Goal: Navigation & Orientation: Understand site structure

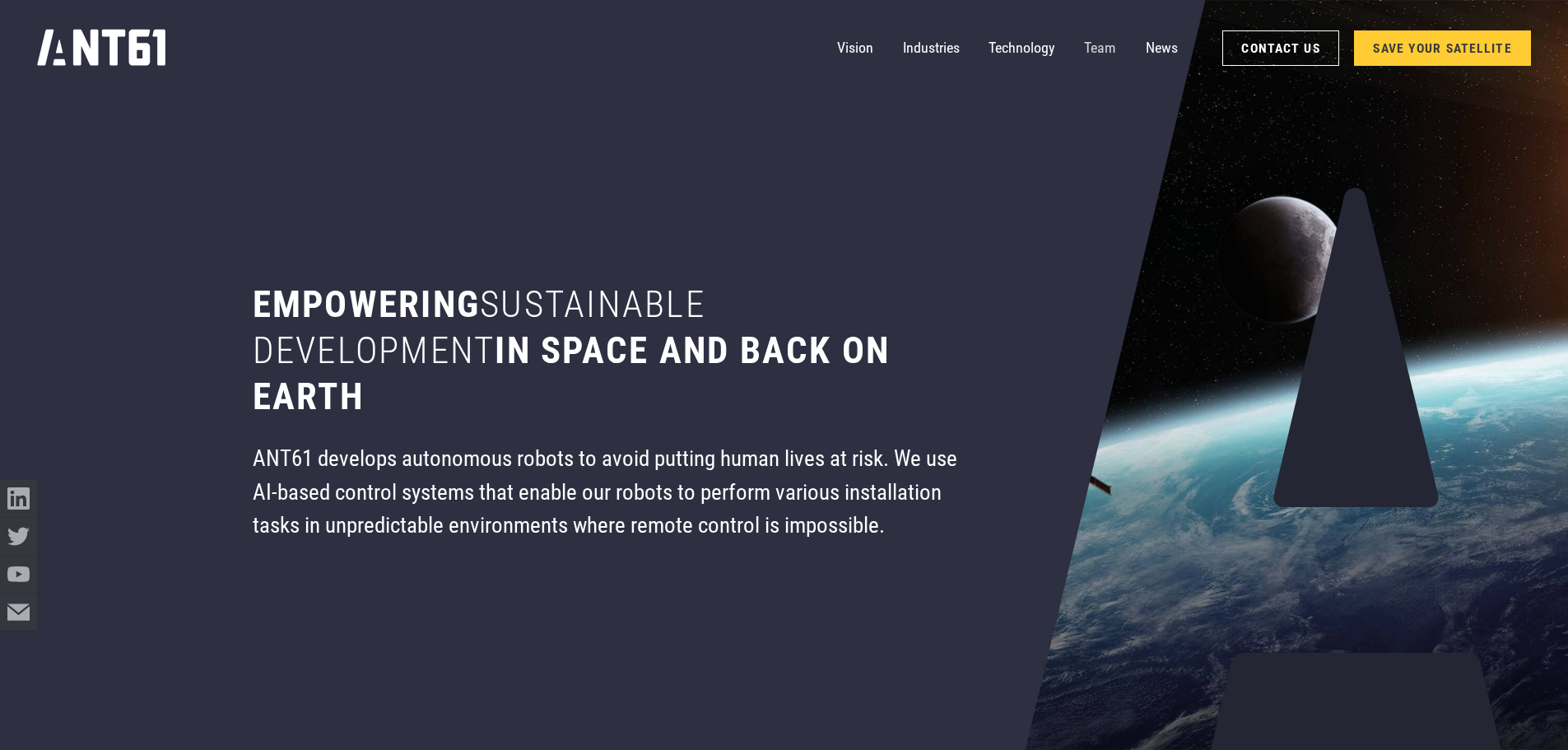
click at [1104, 43] on link "Team" at bounding box center [1100, 48] width 33 height 37
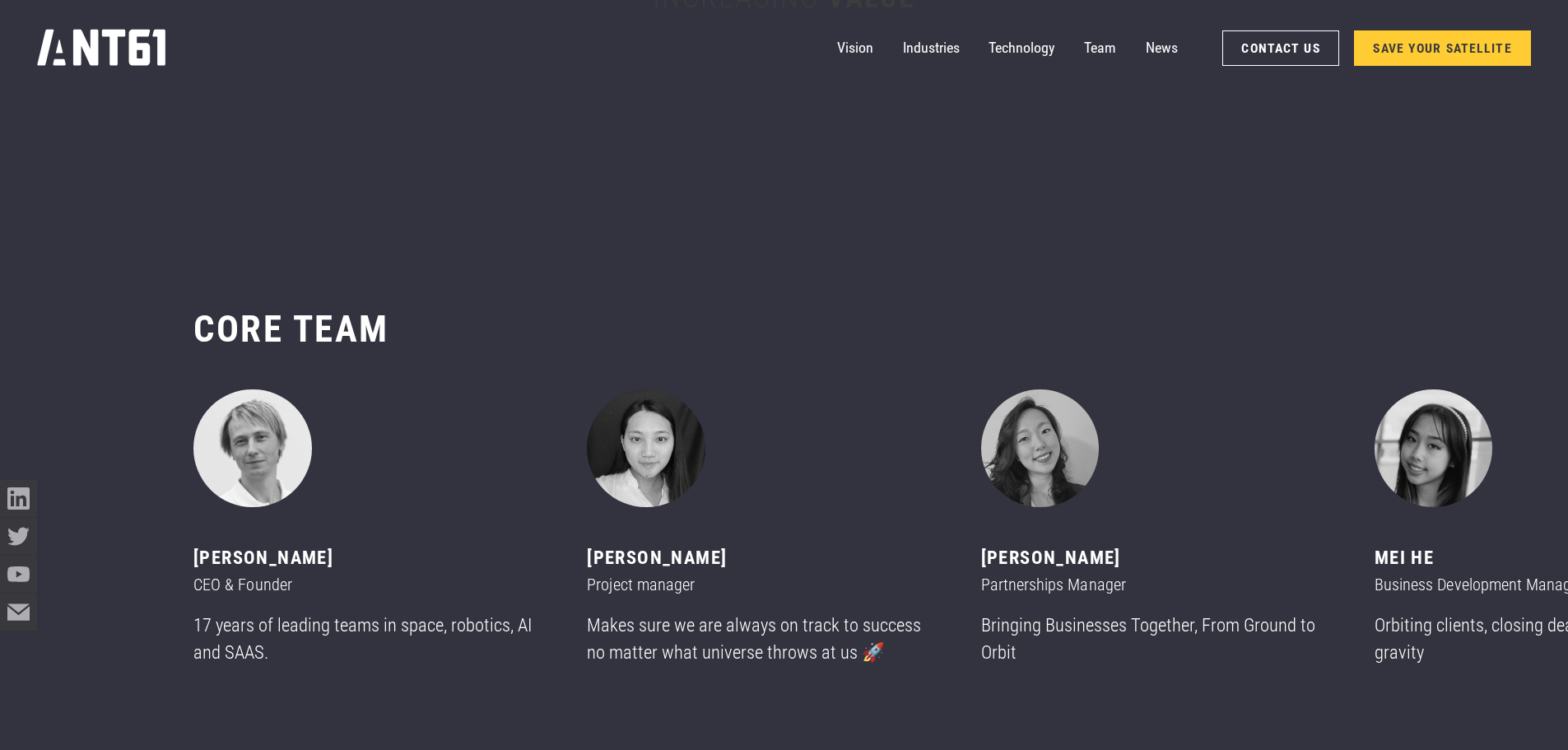
scroll to position [8906, 0]
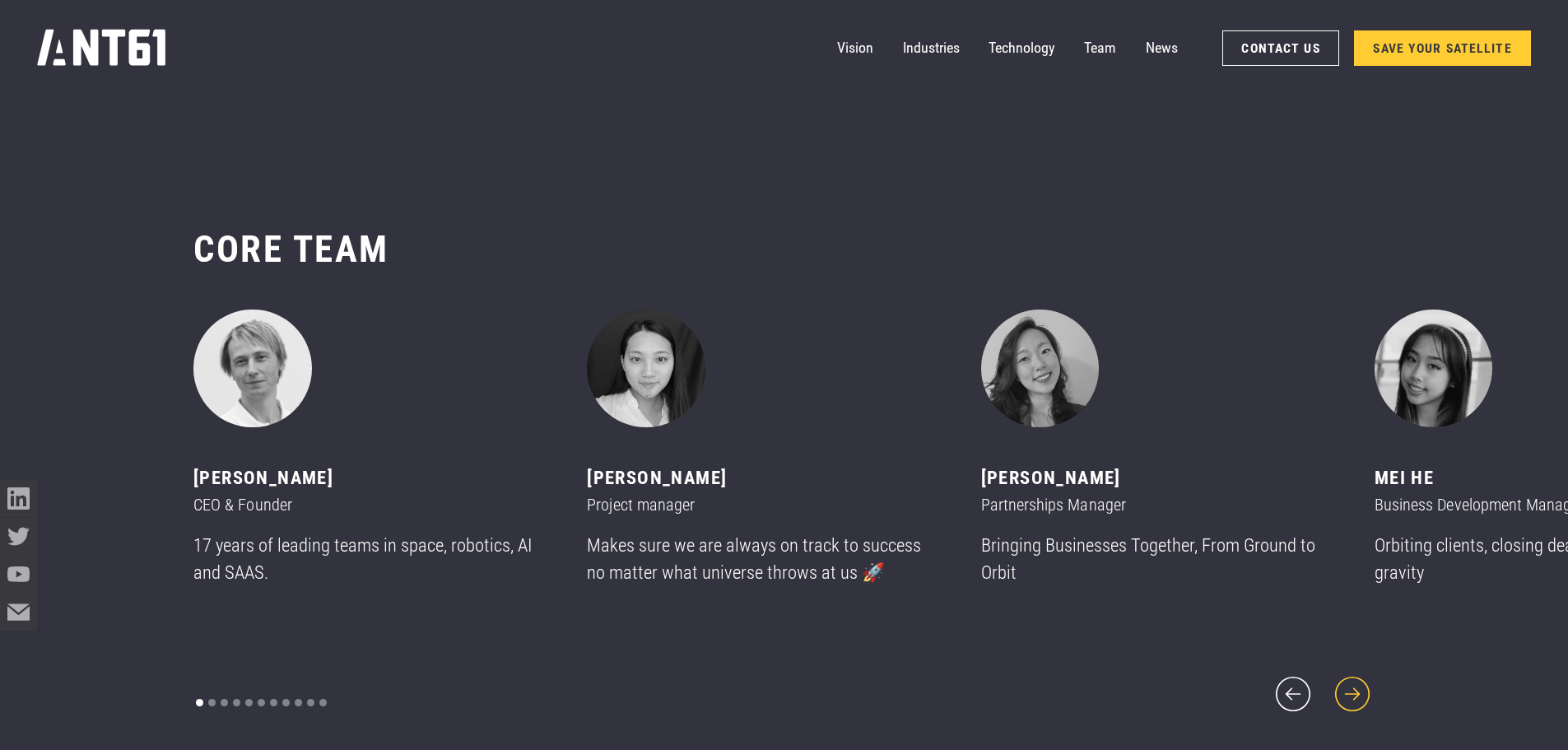
click at [1362, 678] on icon "next slide" at bounding box center [1352, 694] width 45 height 45
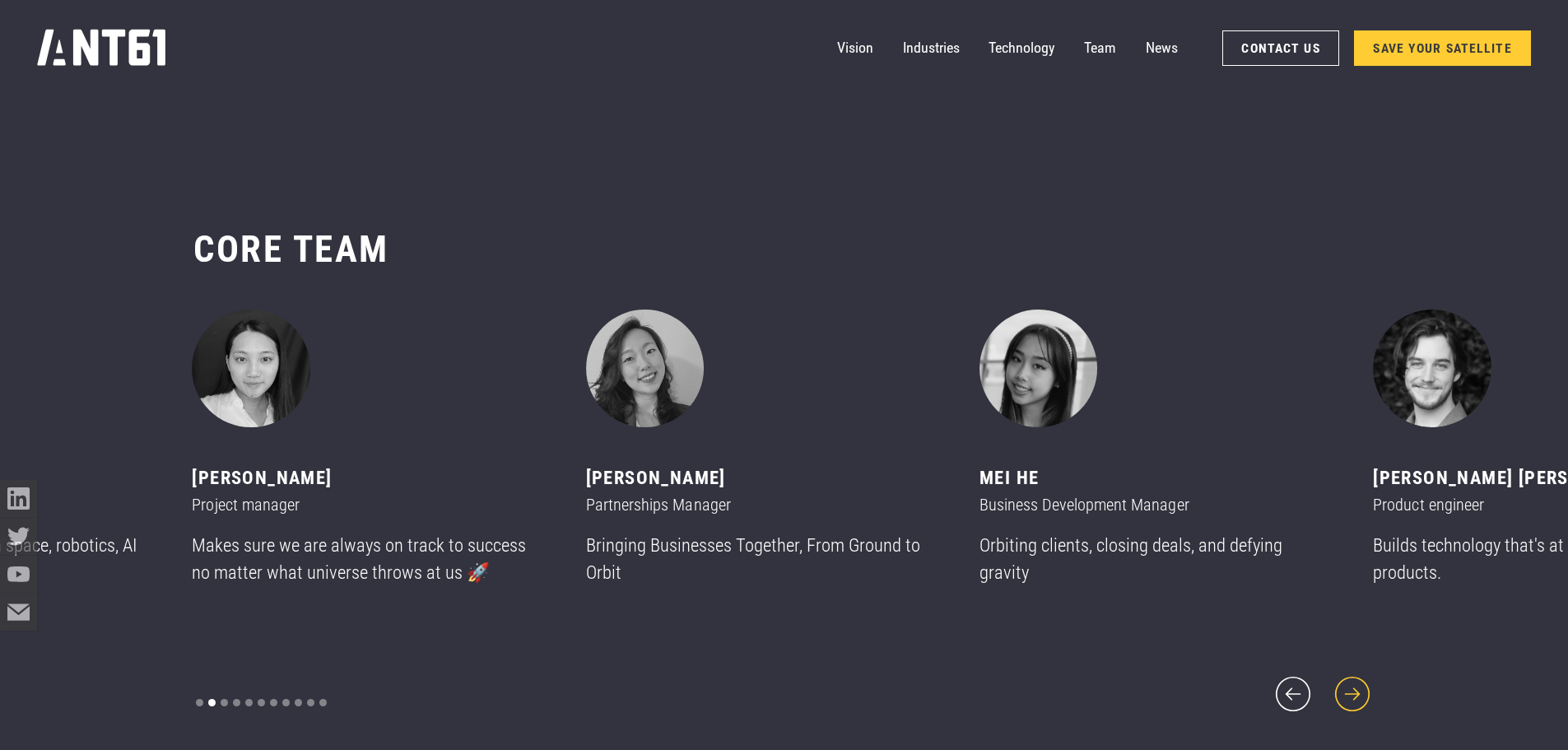
click at [1362, 678] on icon "next slide" at bounding box center [1352, 694] width 45 height 45
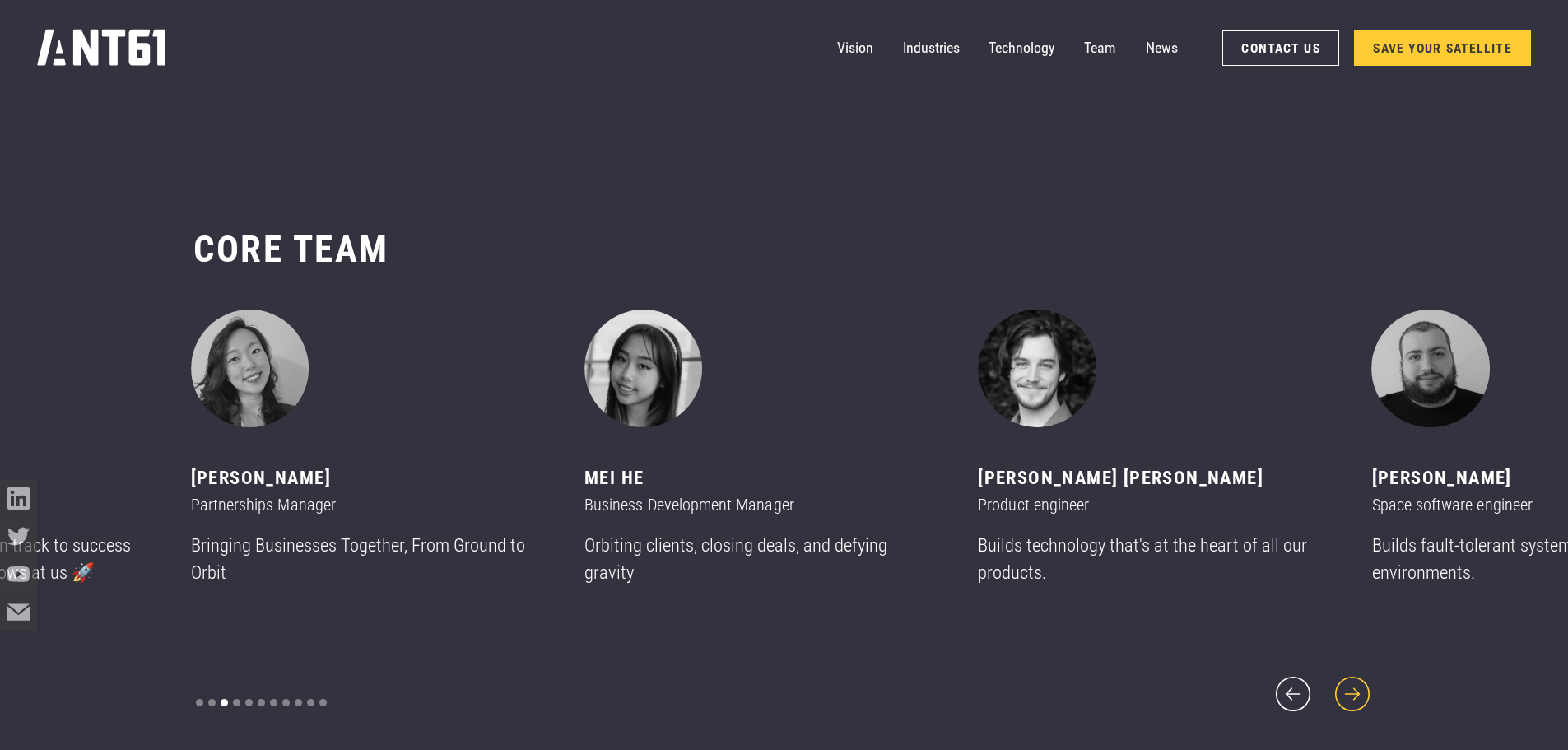
click at [1362, 678] on icon "next slide" at bounding box center [1352, 694] width 45 height 45
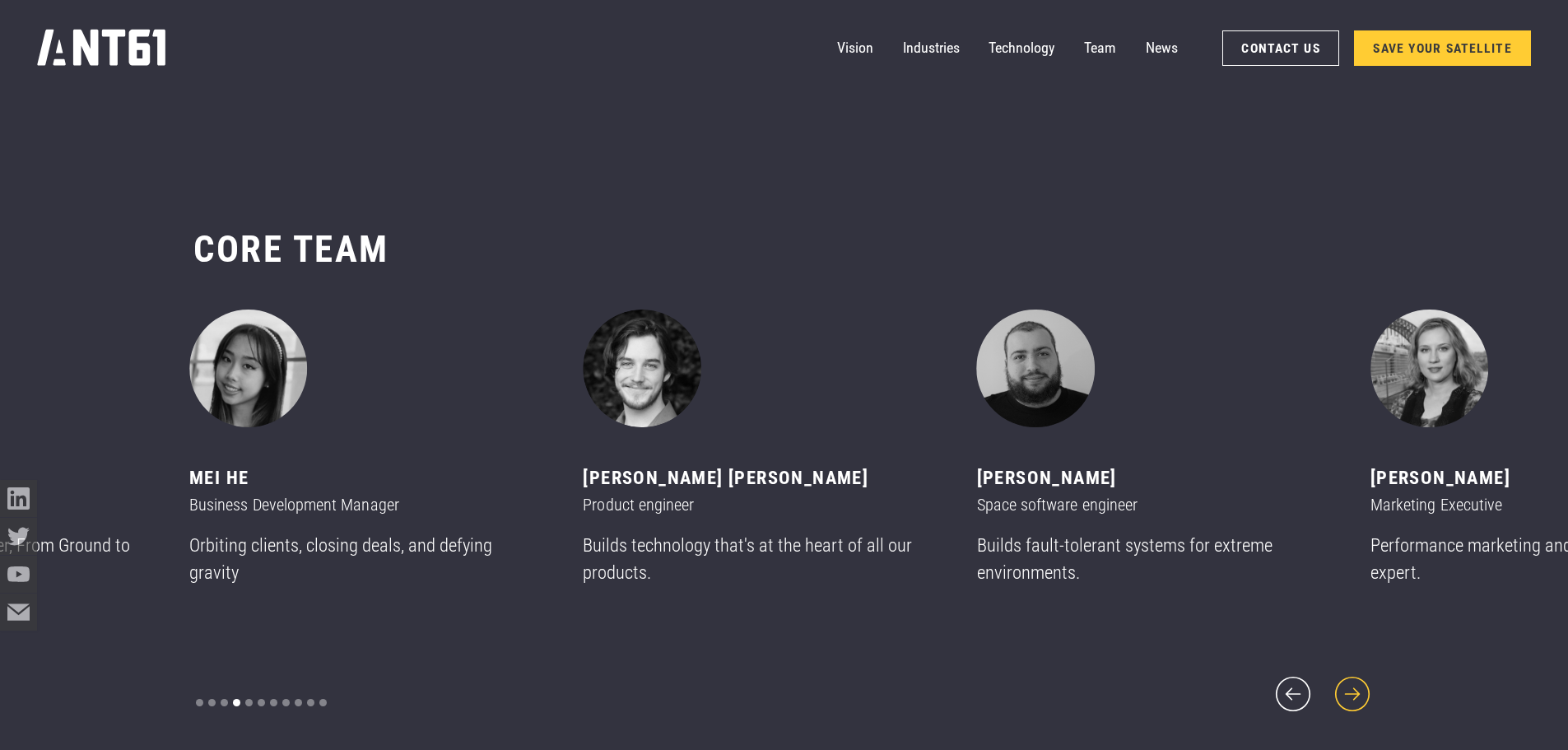
click at [1362, 678] on icon "next slide" at bounding box center [1352, 694] width 45 height 45
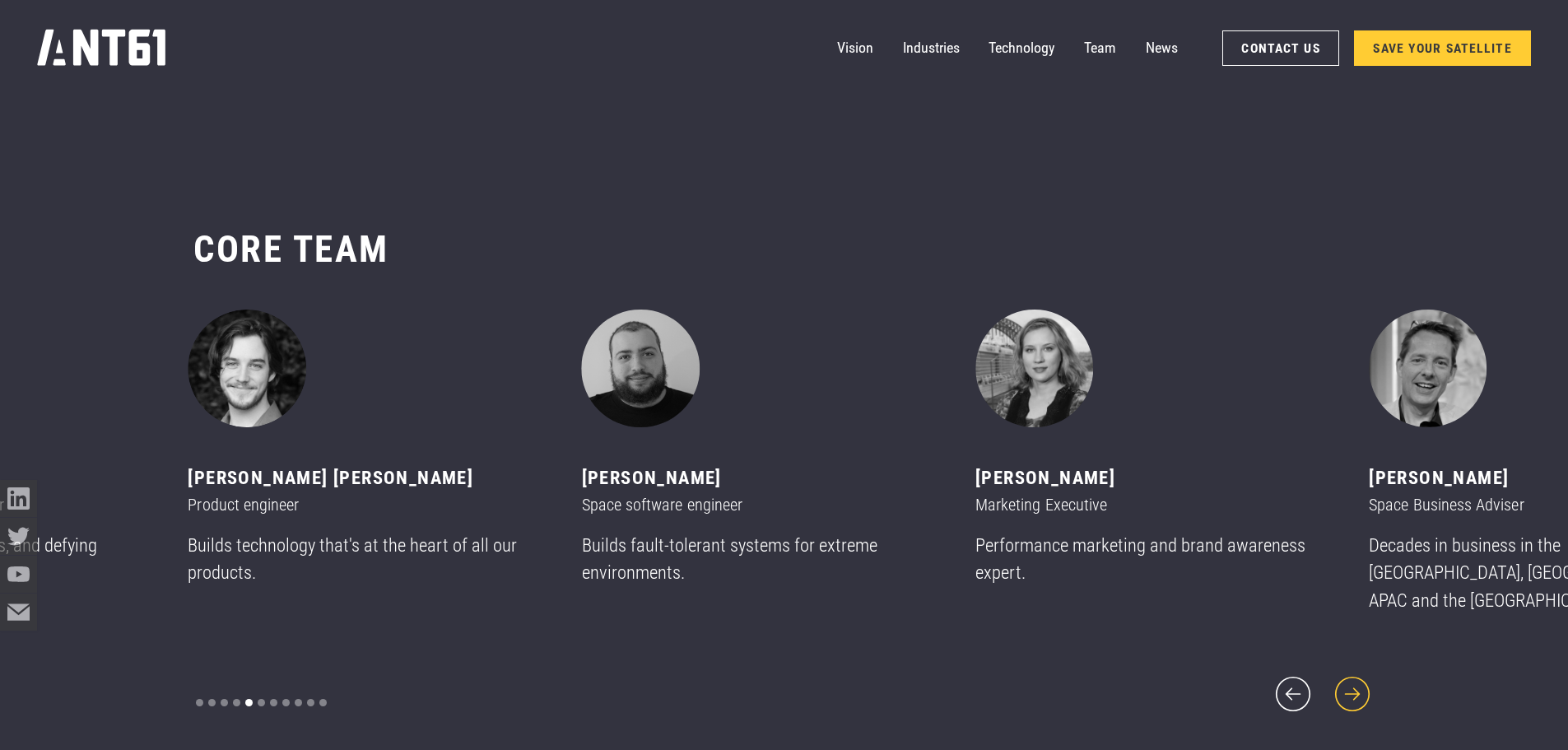
click at [1362, 678] on icon "next slide" at bounding box center [1352, 694] width 45 height 45
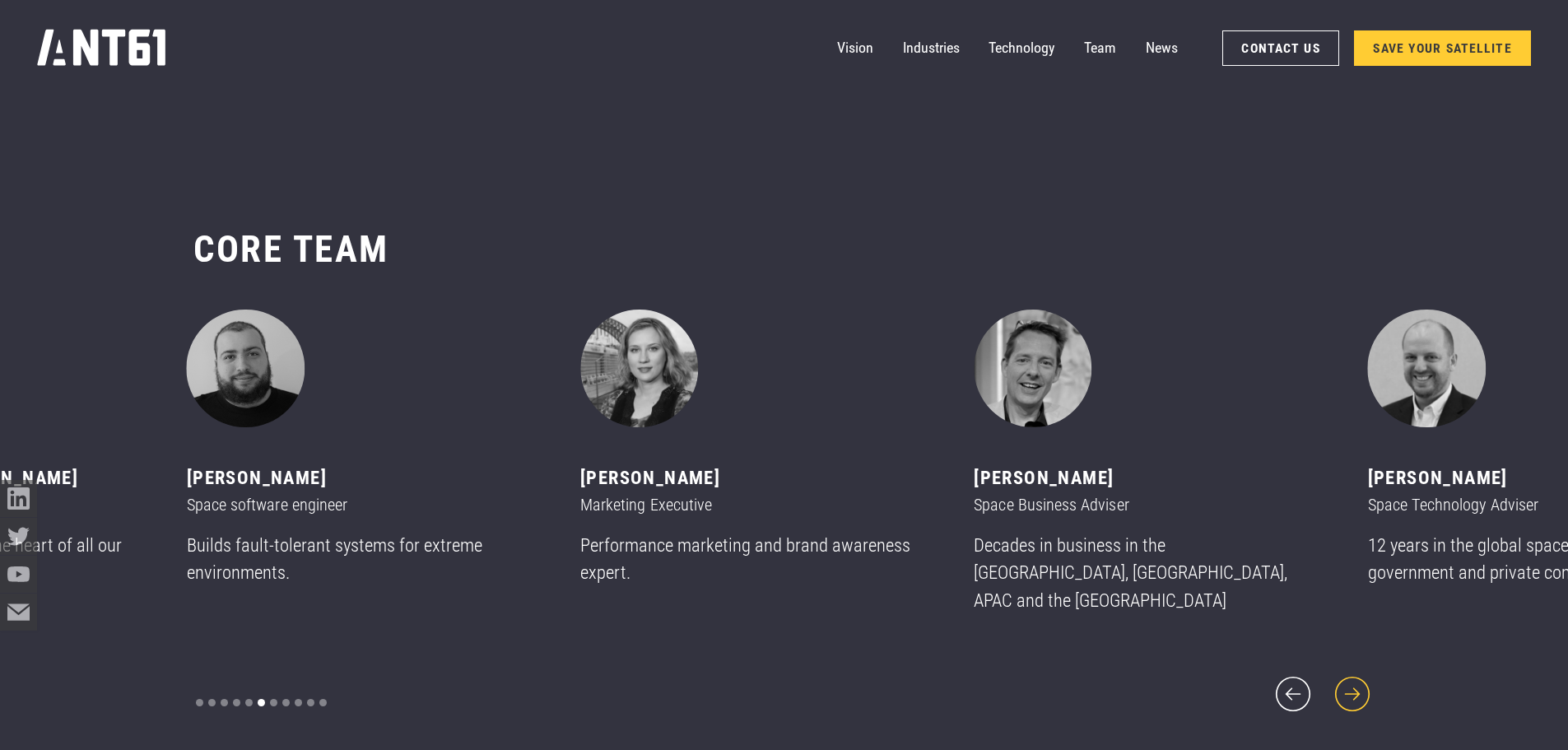
click at [1362, 678] on icon "next slide" at bounding box center [1352, 694] width 45 height 45
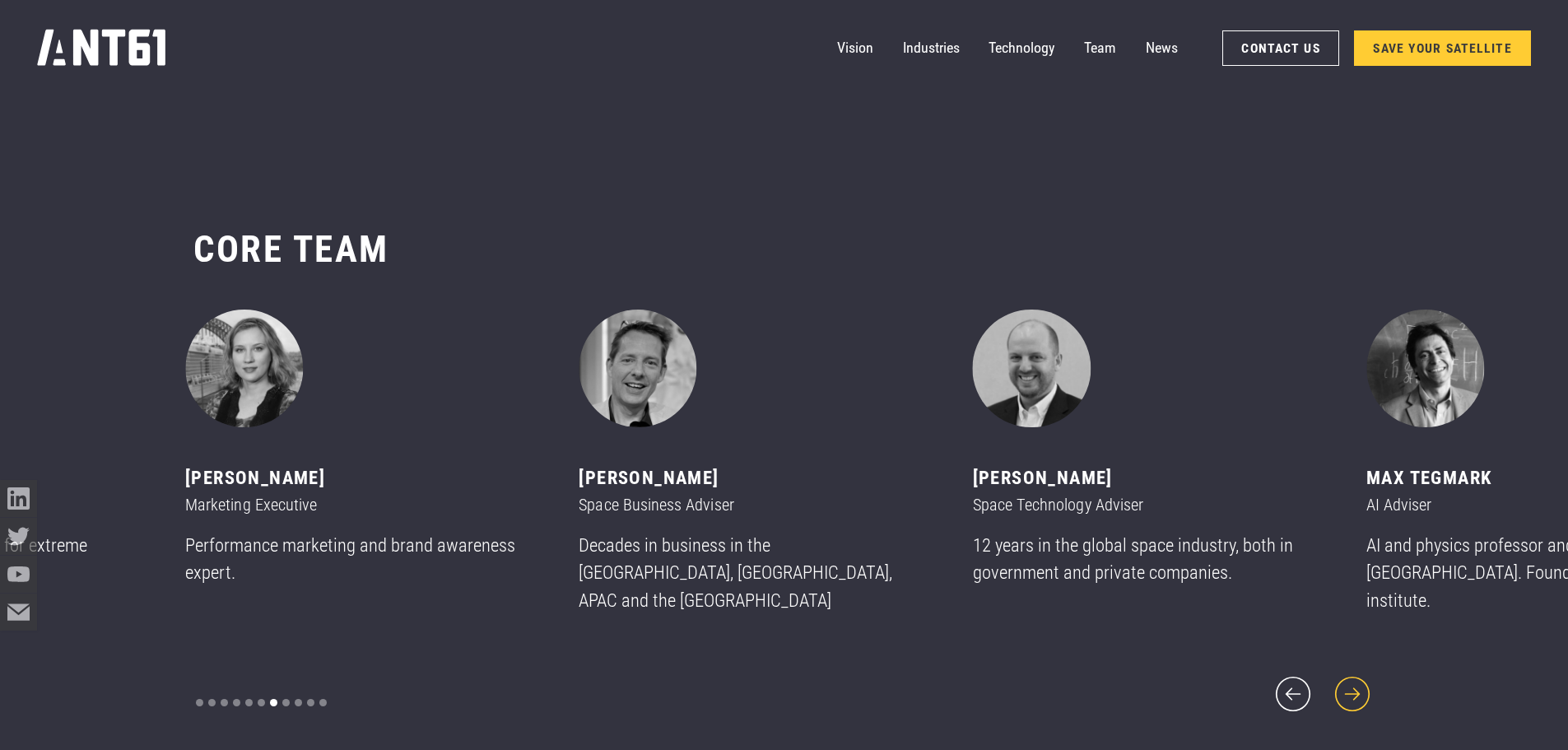
click at [1362, 678] on icon "next slide" at bounding box center [1352, 694] width 45 height 45
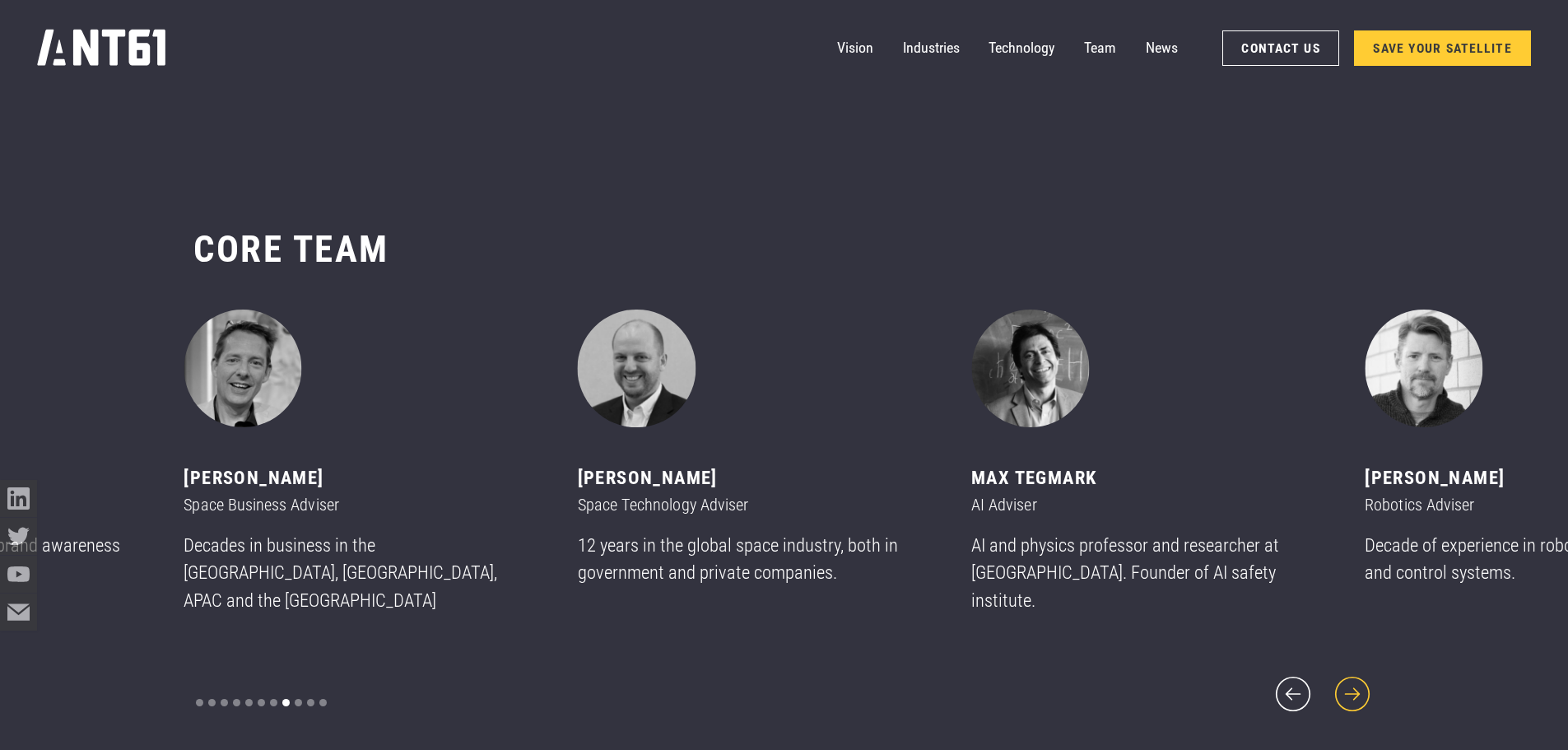
click at [1362, 678] on icon "next slide" at bounding box center [1352, 694] width 45 height 45
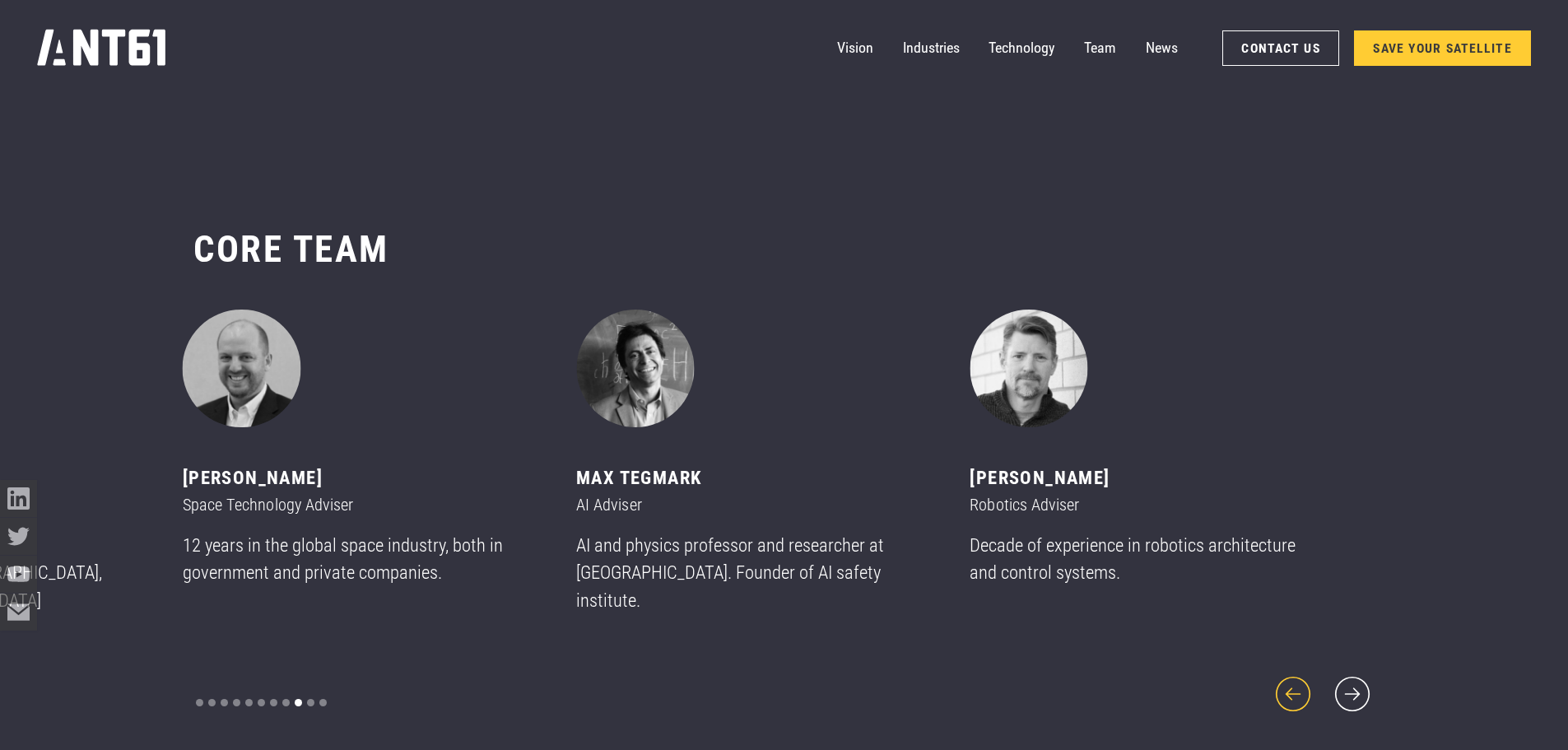
click at [1300, 681] on icon "previous slide" at bounding box center [1292, 693] width 34 height 34
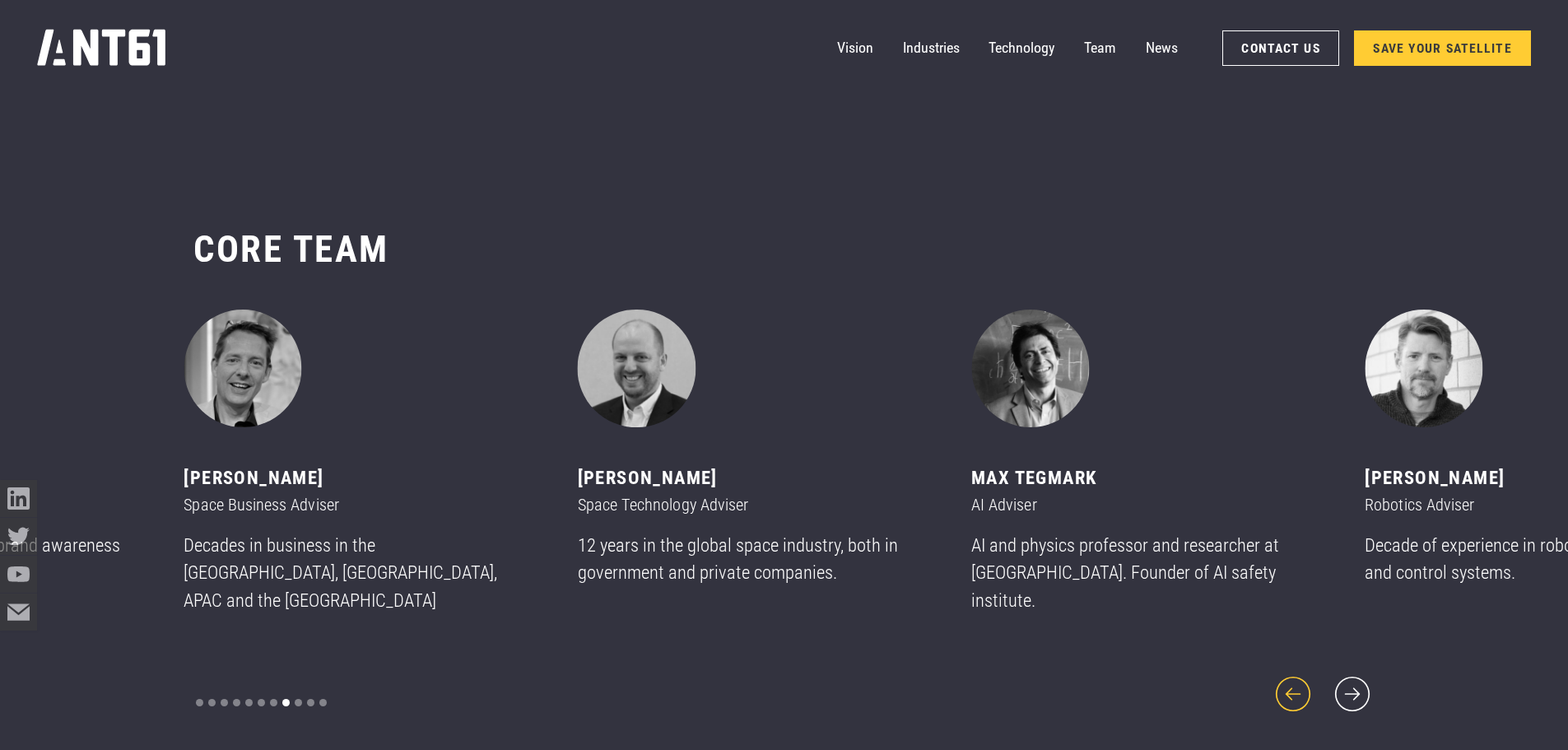
click at [1300, 688] on icon "previous slide" at bounding box center [1293, 694] width 45 height 45
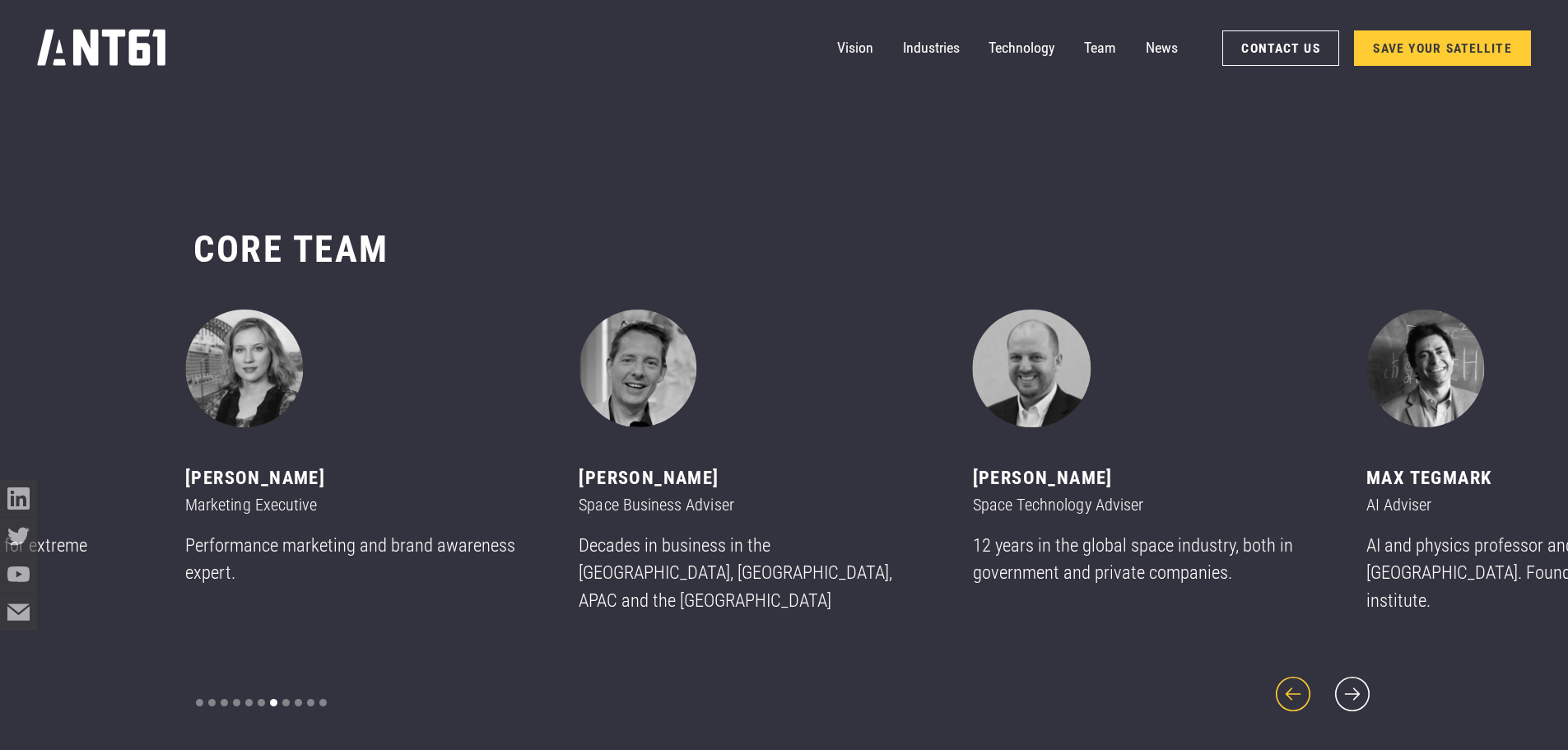
click at [1300, 688] on icon "previous slide" at bounding box center [1293, 694] width 45 height 45
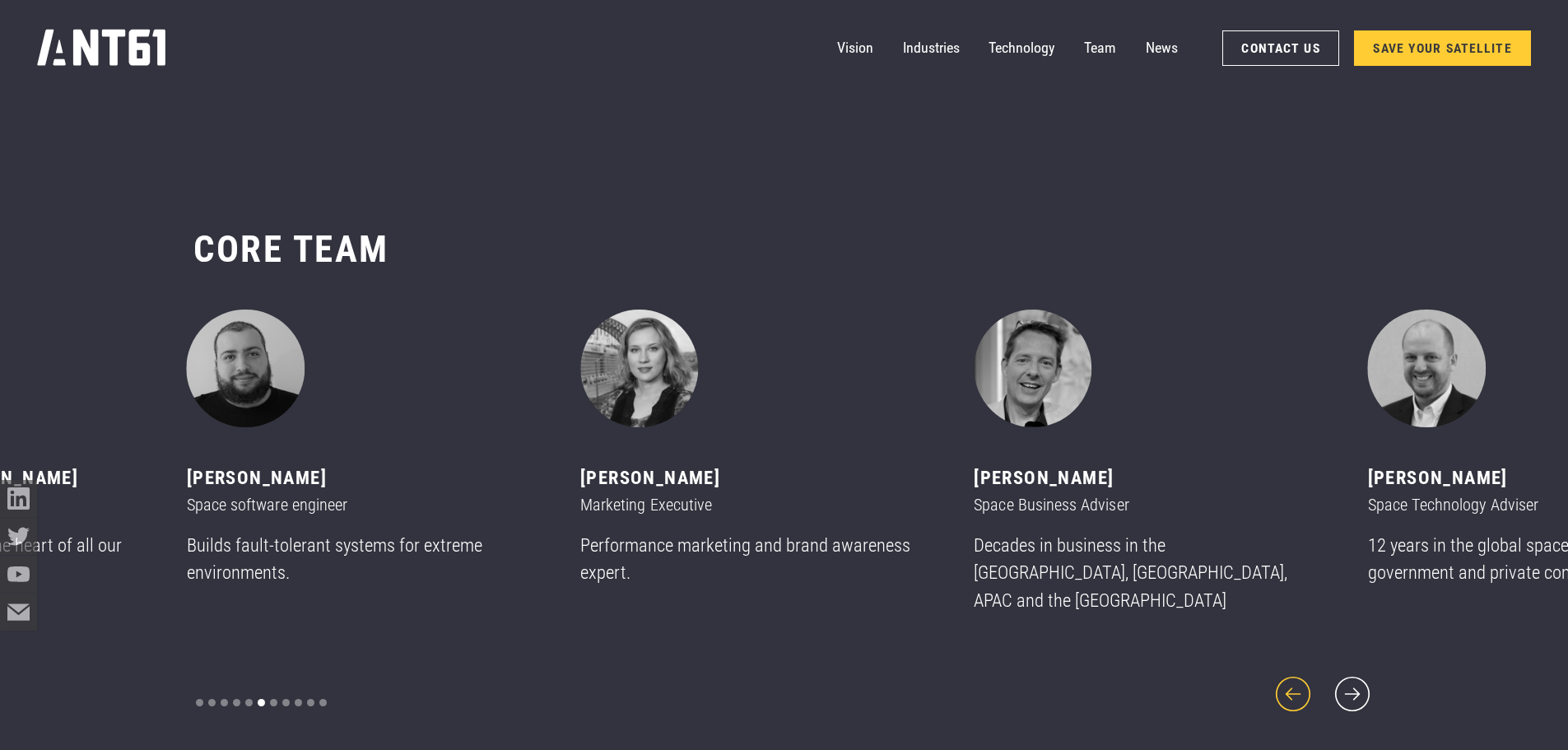
click at [1300, 688] on icon "previous slide" at bounding box center [1293, 694] width 45 height 45
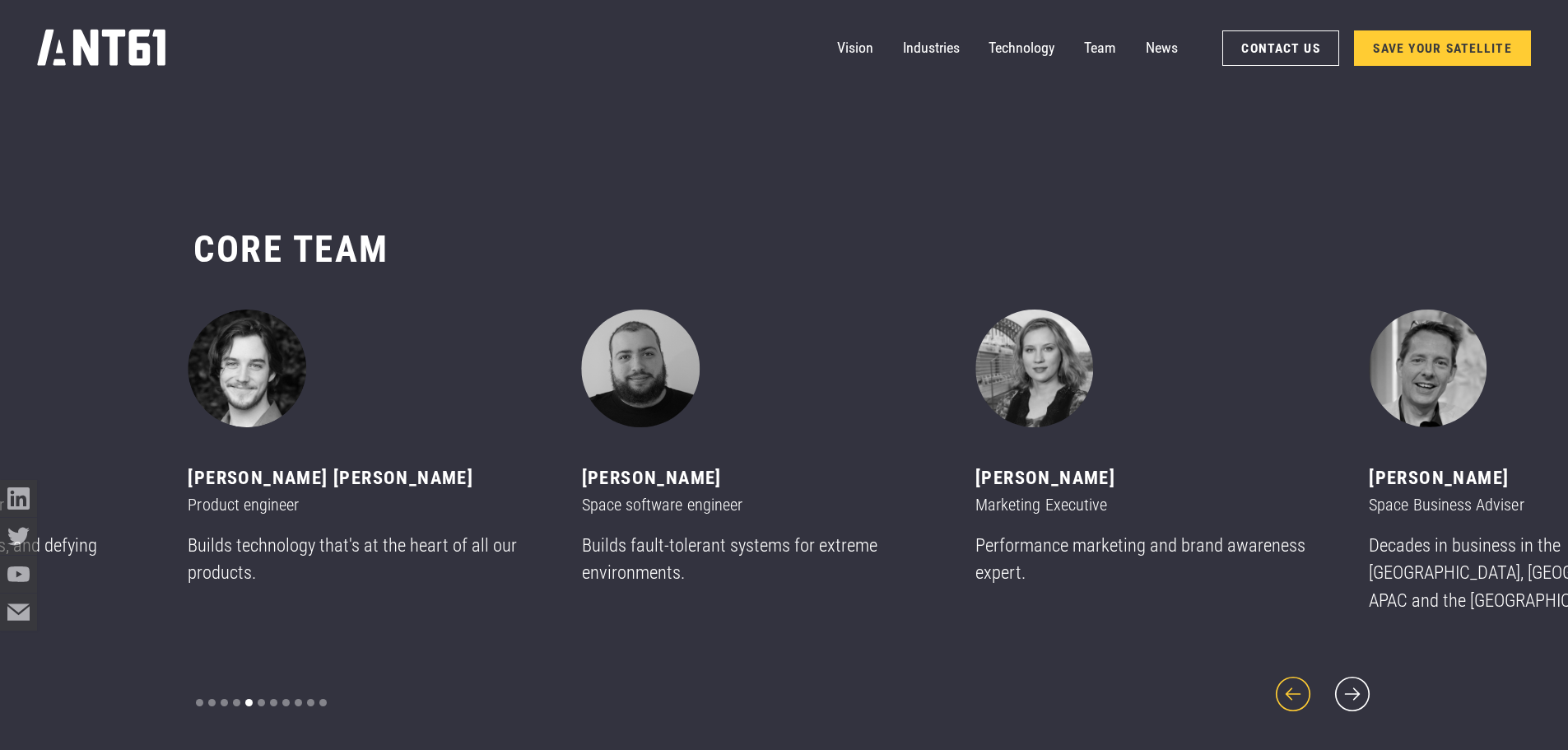
click at [1300, 688] on icon "previous slide" at bounding box center [1293, 694] width 45 height 45
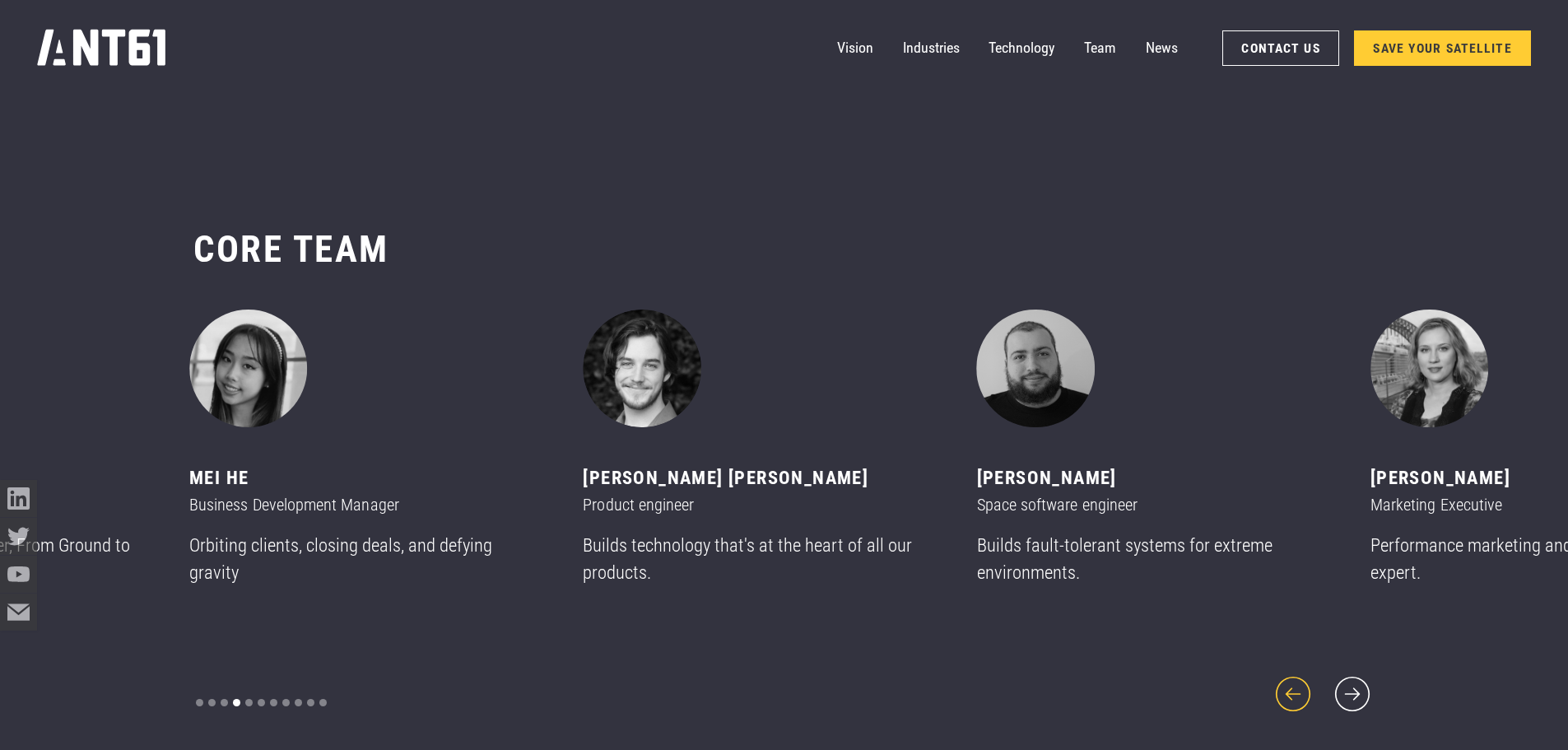
click at [1300, 688] on icon "previous slide" at bounding box center [1293, 694] width 45 height 45
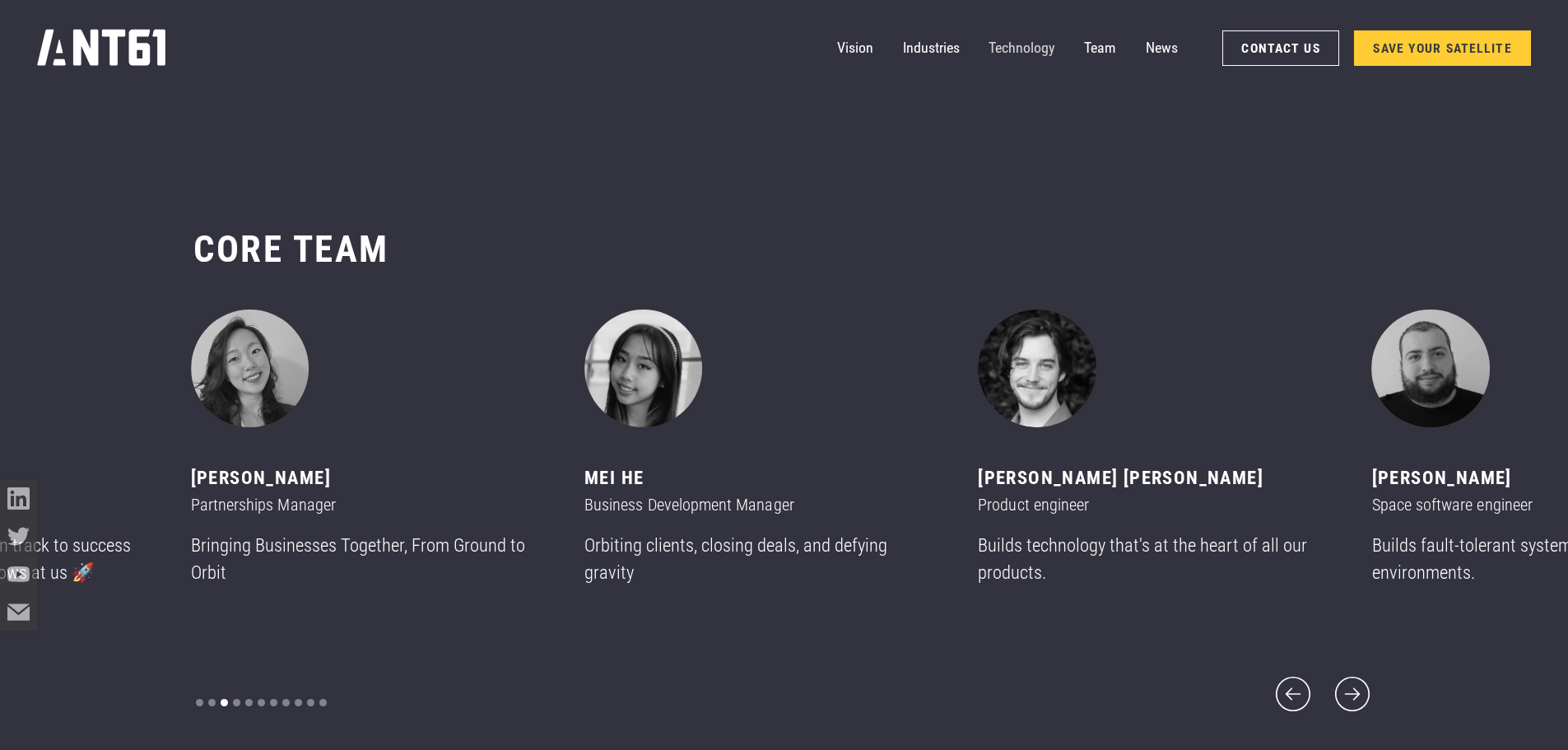
click at [1028, 53] on link "Technology" at bounding box center [1021, 48] width 66 height 37
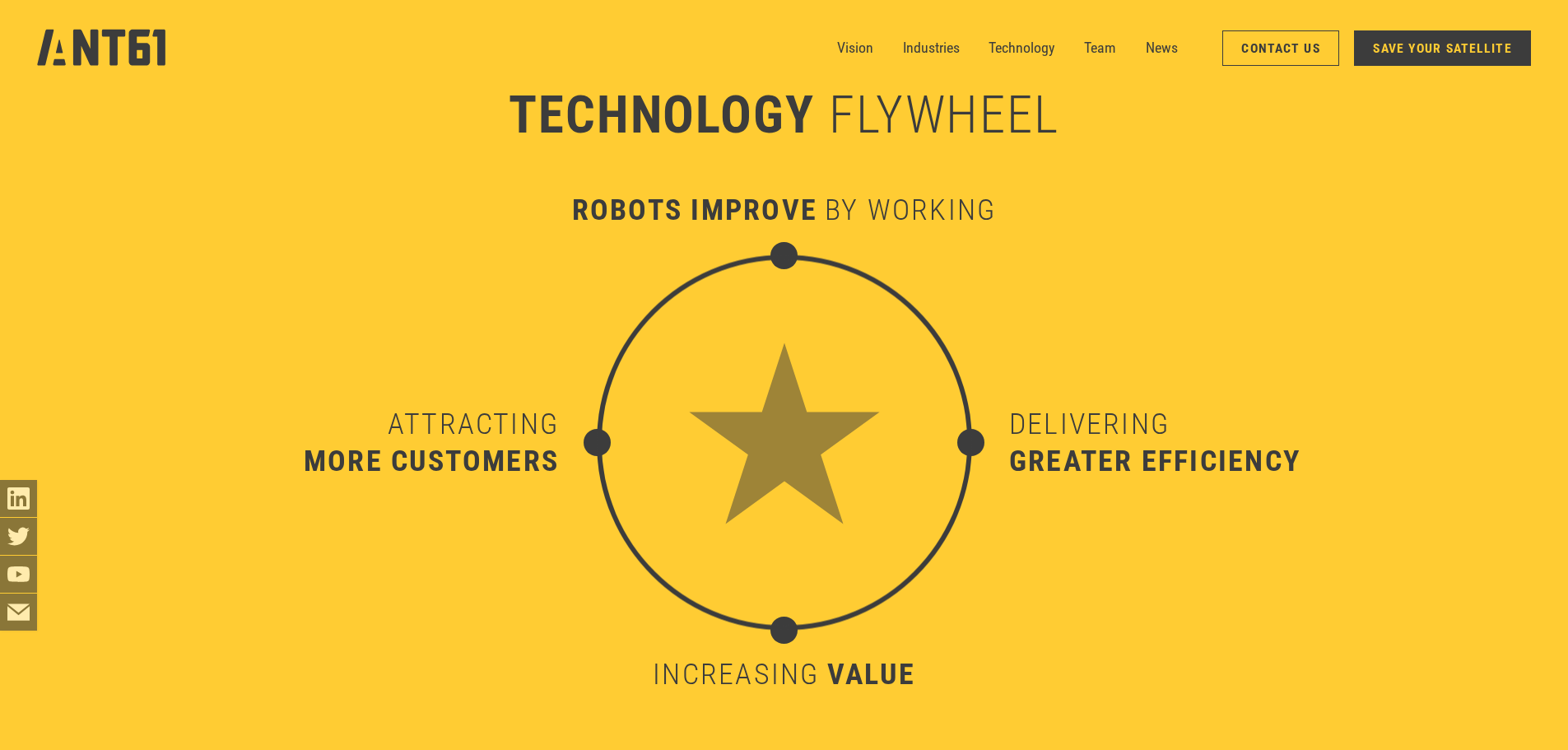
scroll to position [7817, 0]
click at [940, 50] on link "Industries" at bounding box center [931, 48] width 57 height 37
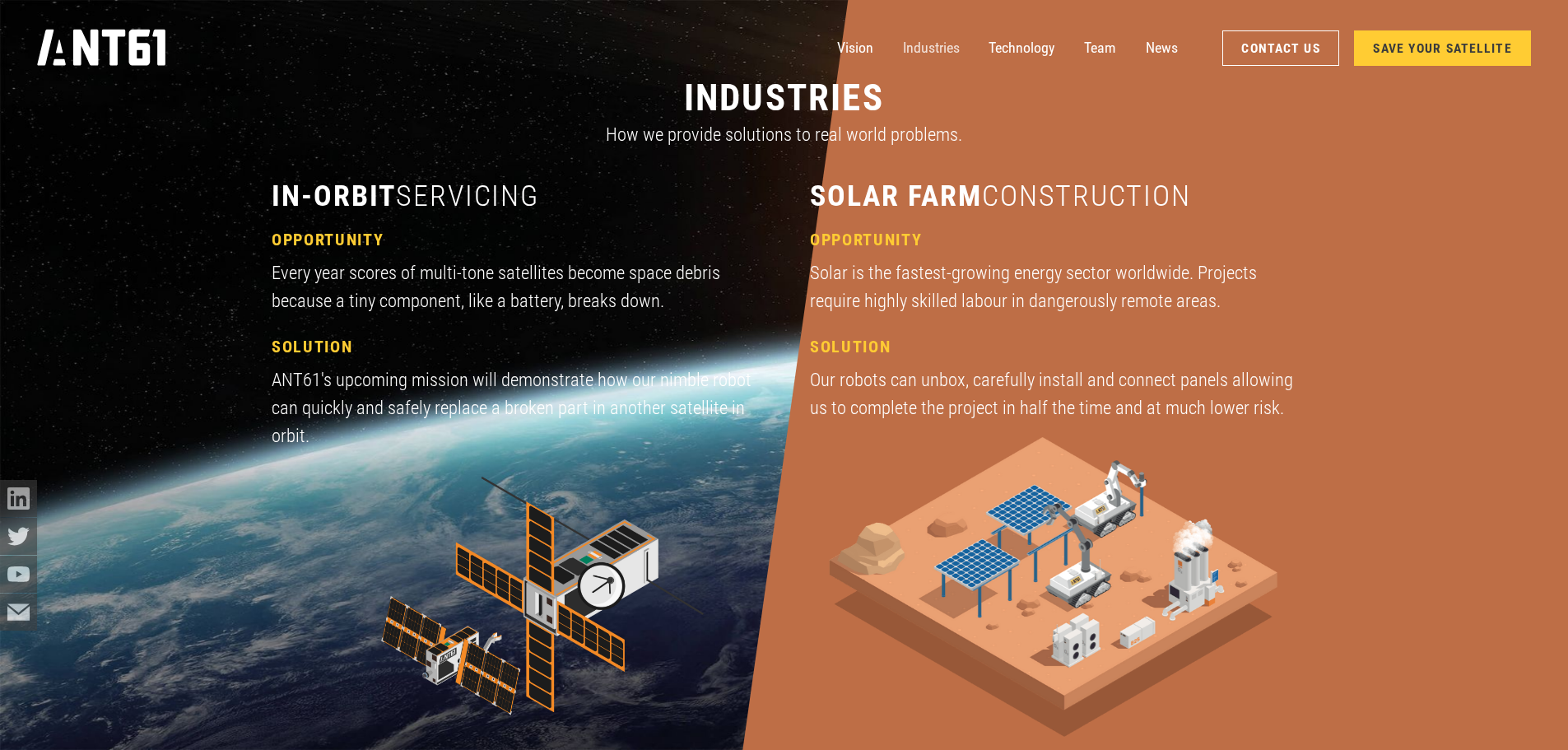
scroll to position [2244, 0]
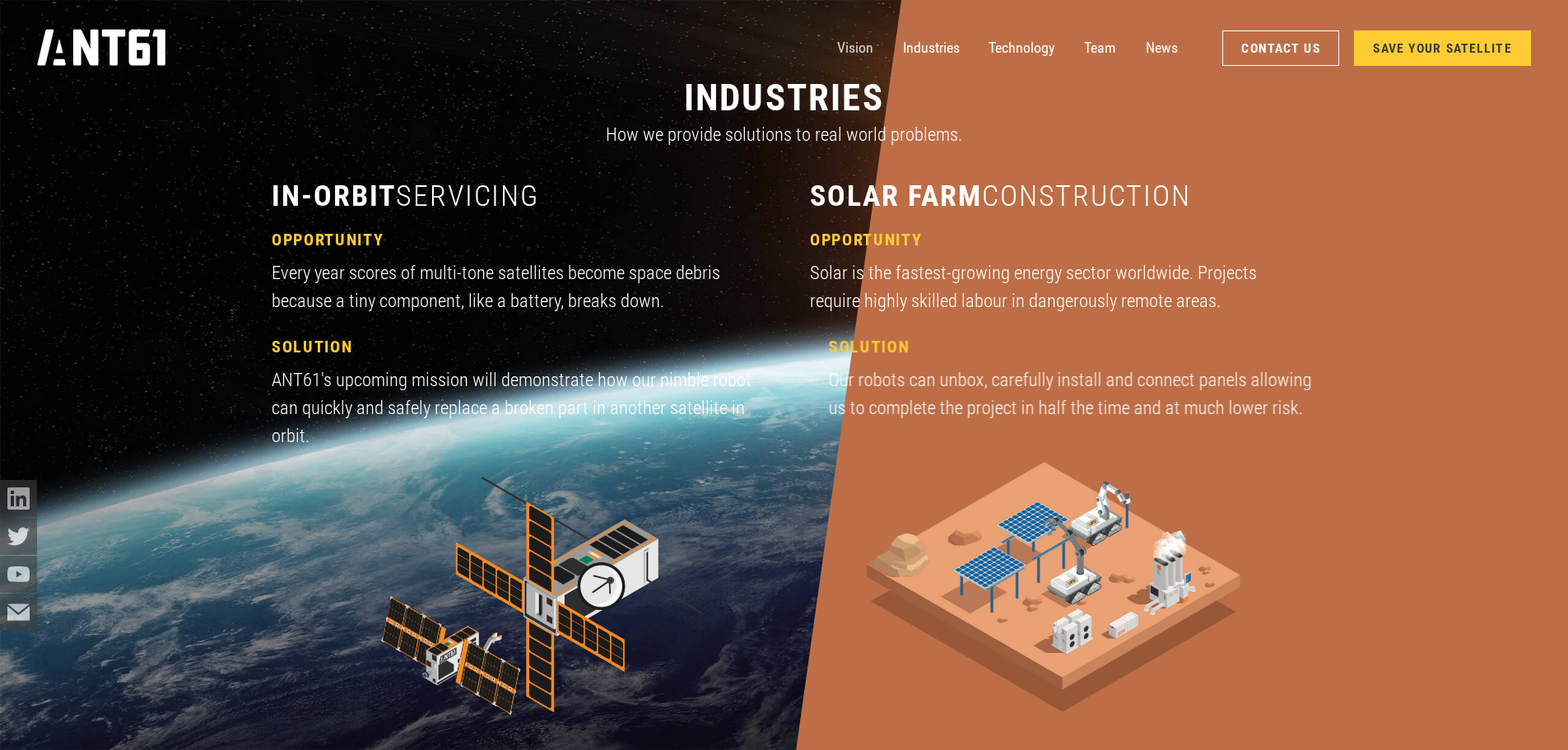
click at [846, 46] on link "Vision" at bounding box center [855, 48] width 36 height 37
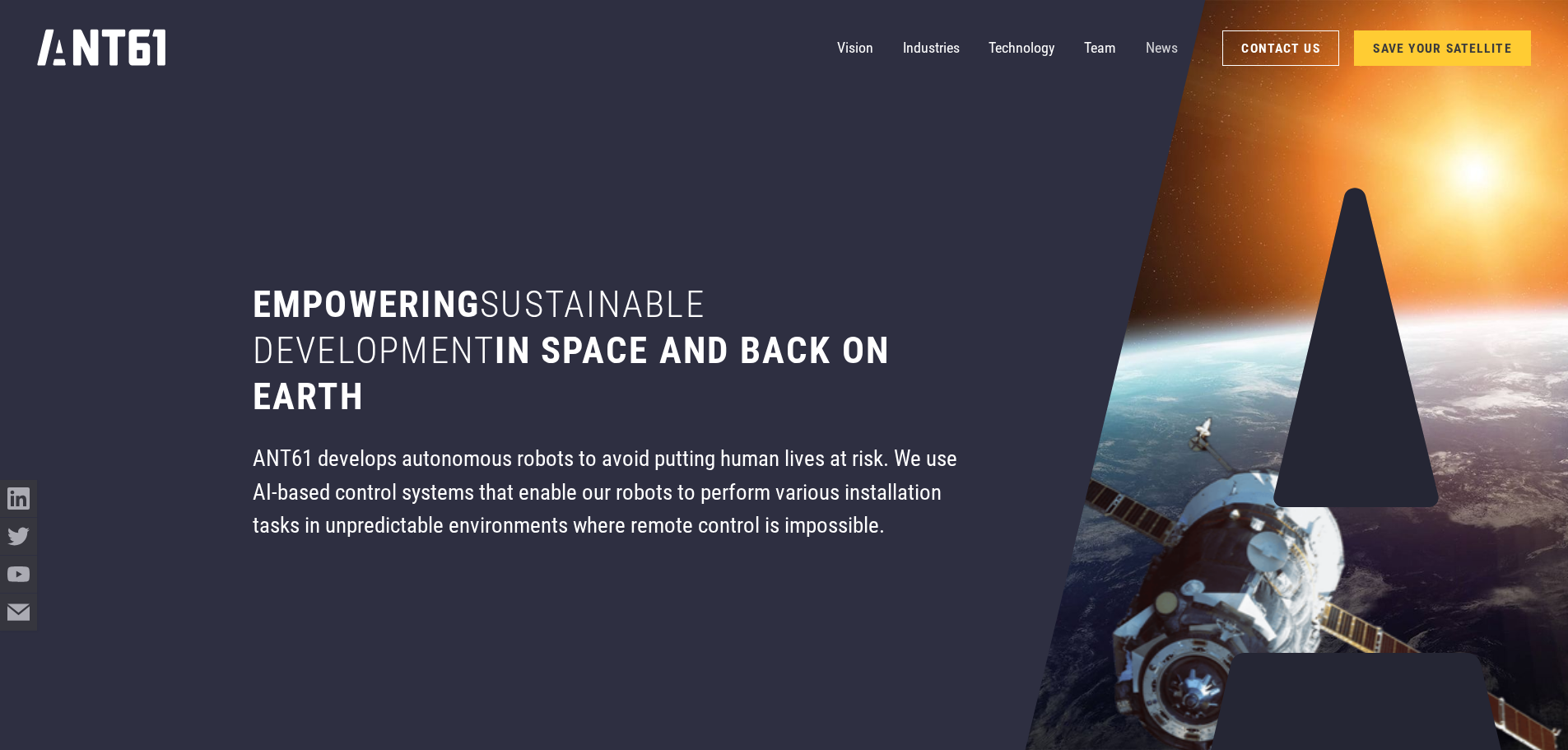
click at [1162, 42] on link "News" at bounding box center [1161, 48] width 33 height 37
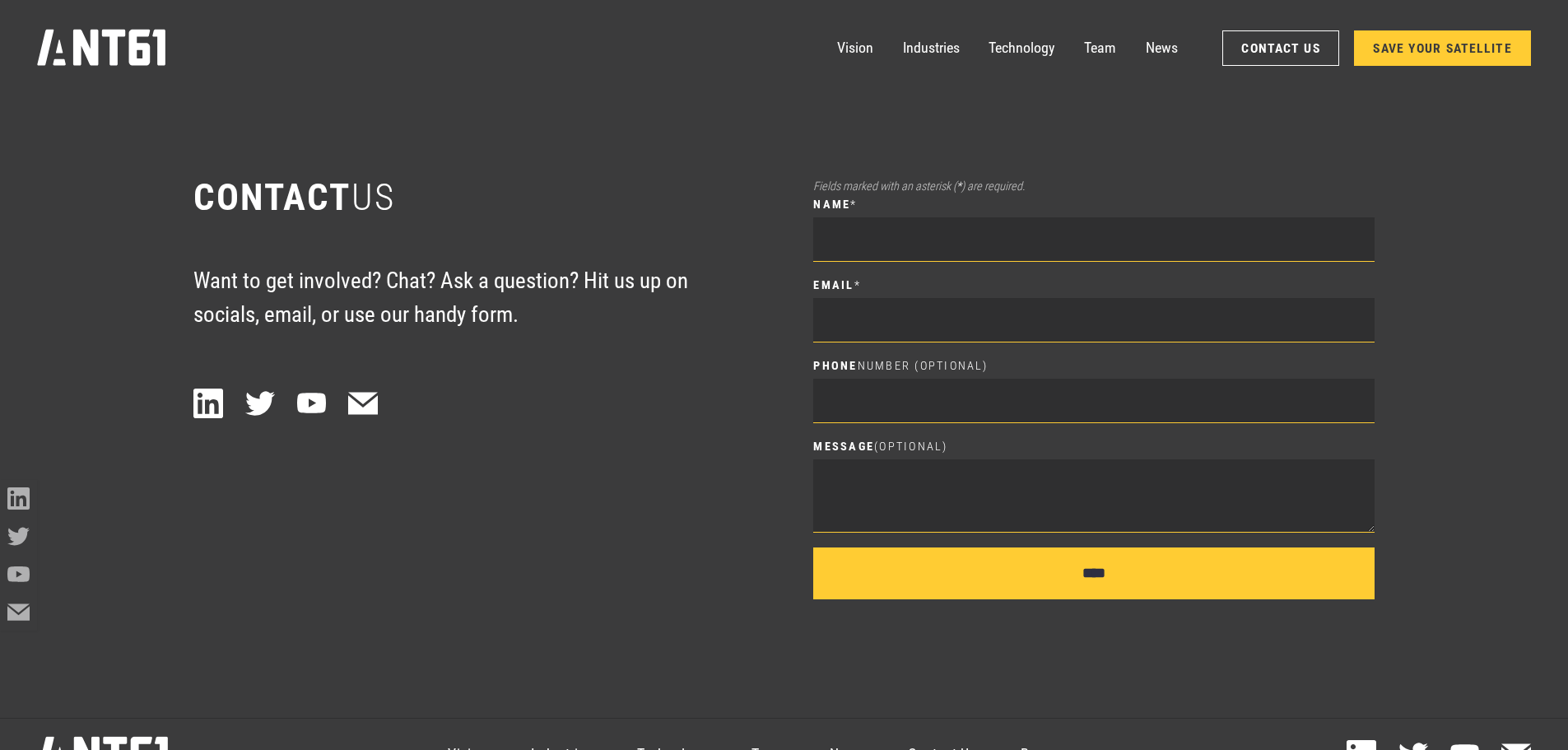
scroll to position [10491, 0]
